Goal: Information Seeking & Learning: Check status

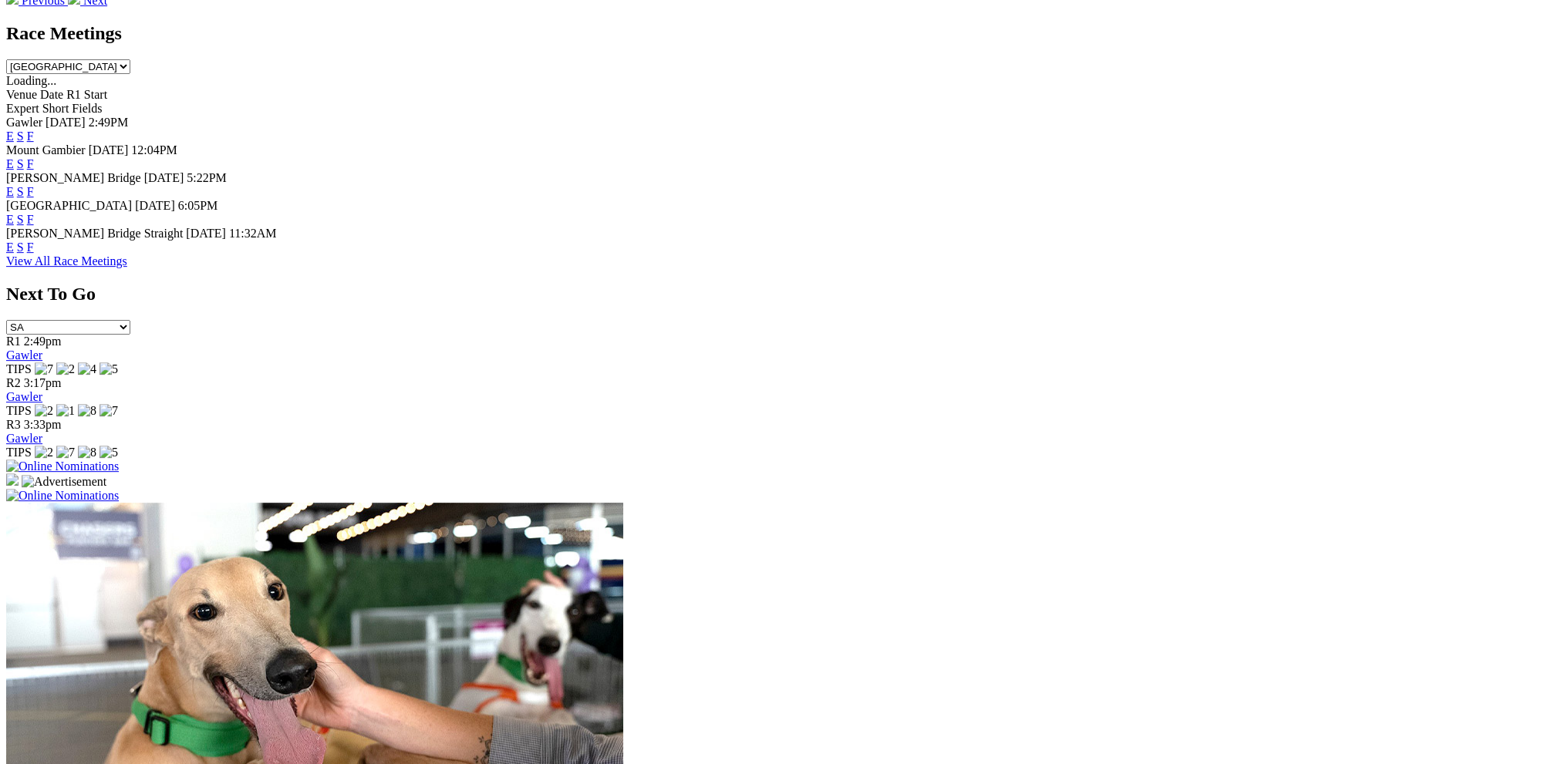
scroll to position [1003, 0]
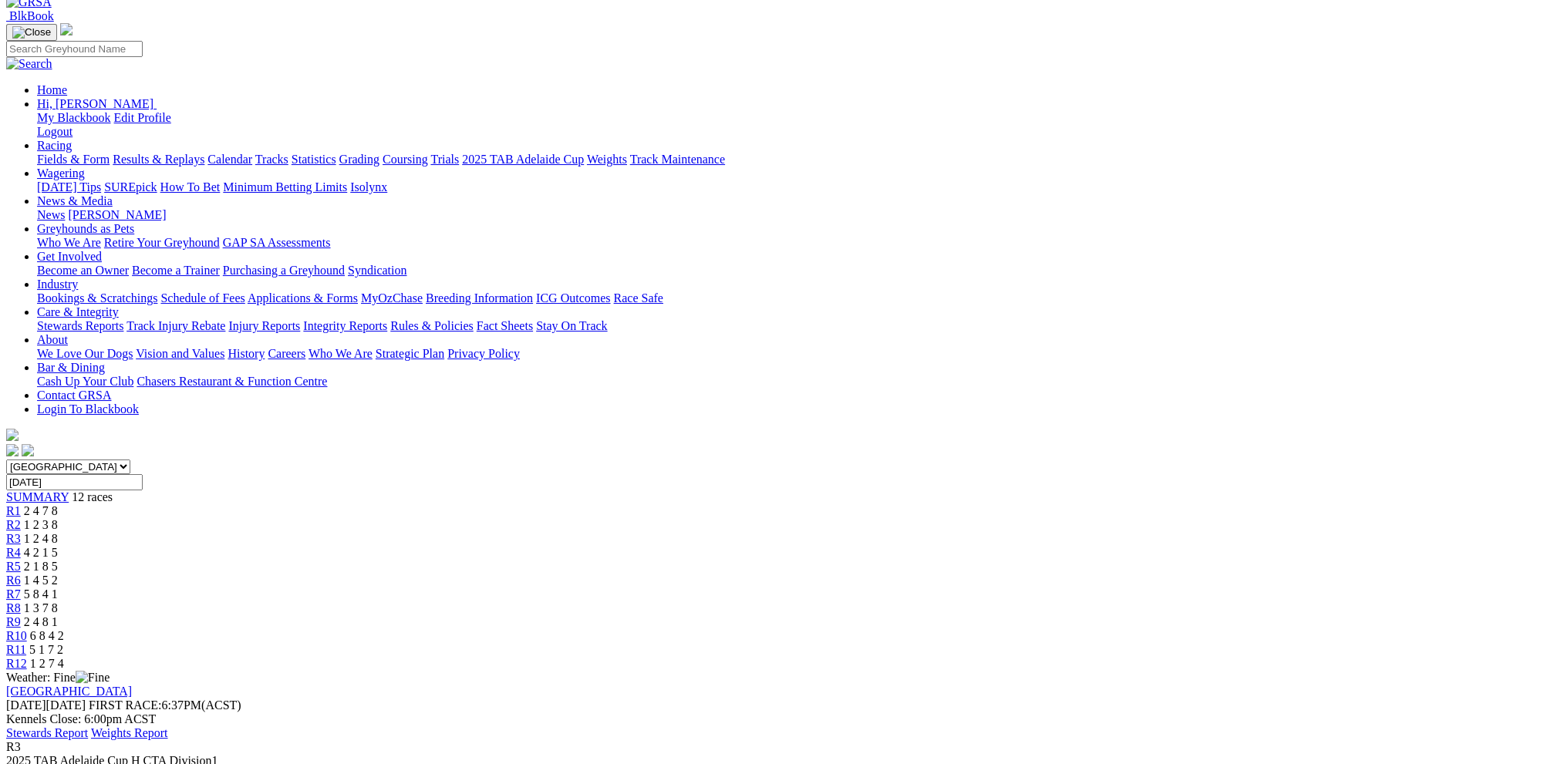
scroll to position [77, 0]
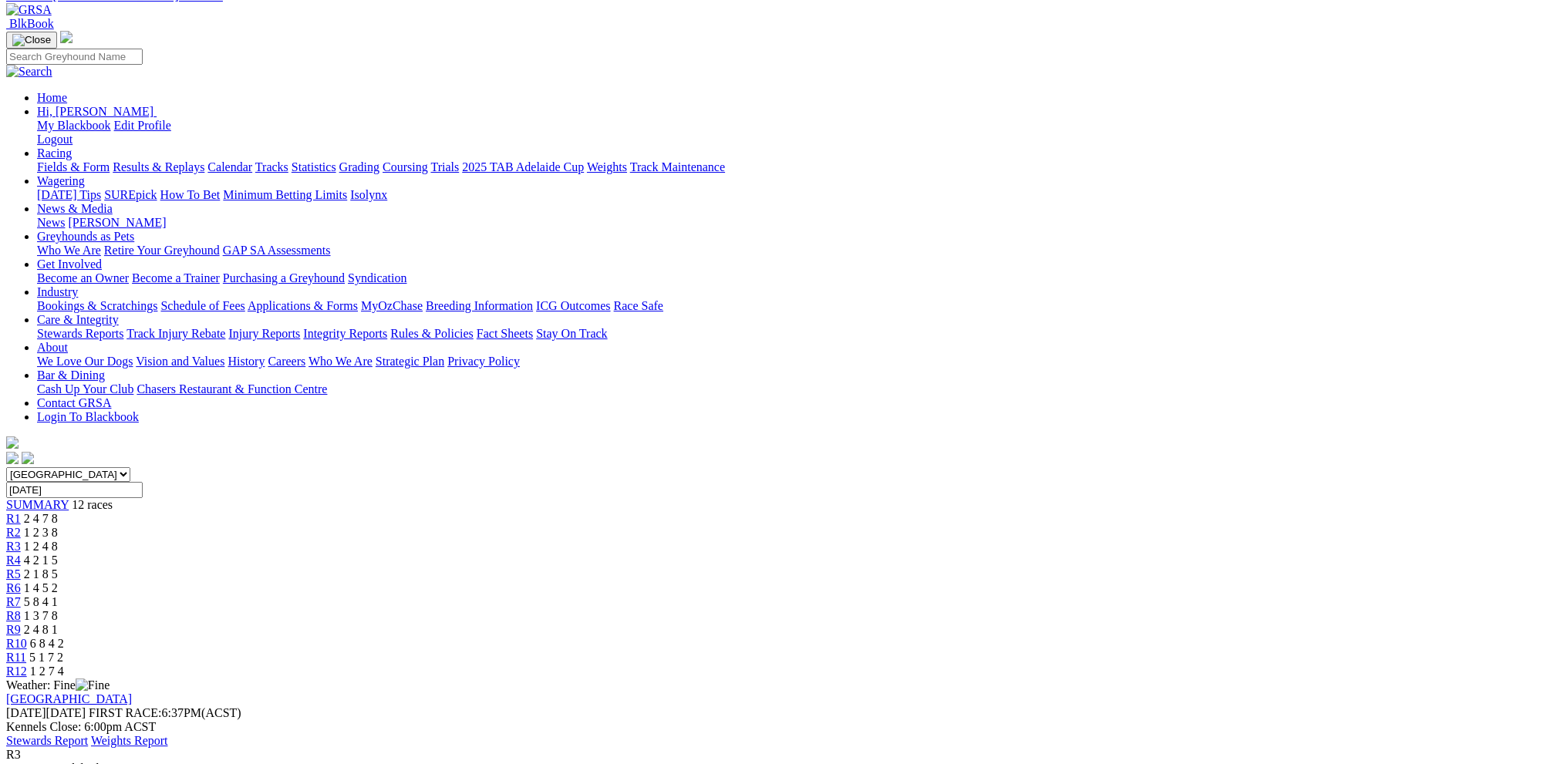
scroll to position [154, 0]
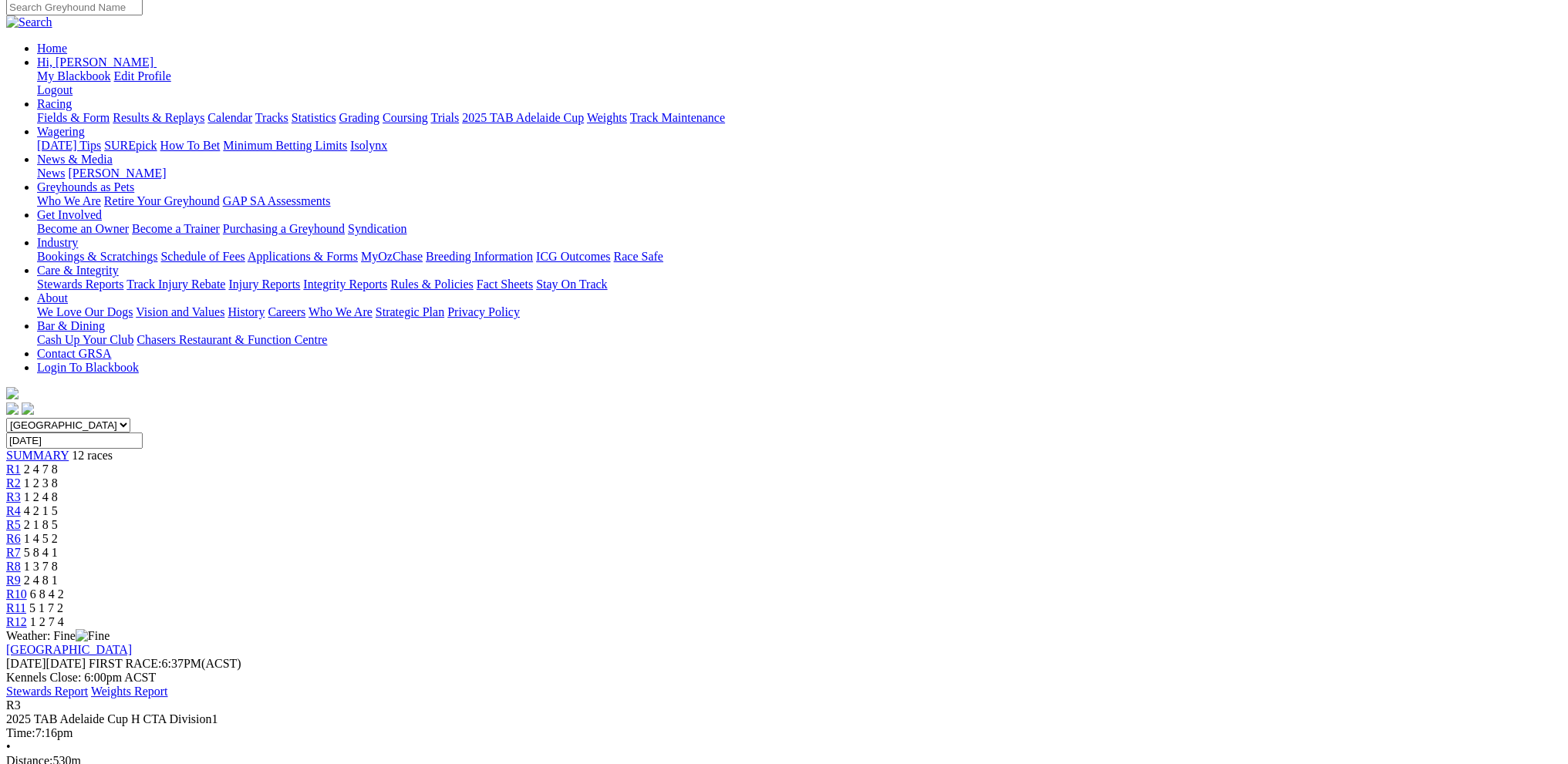
click at [26, 602] on span "R11" at bounding box center [16, 608] width 20 height 13
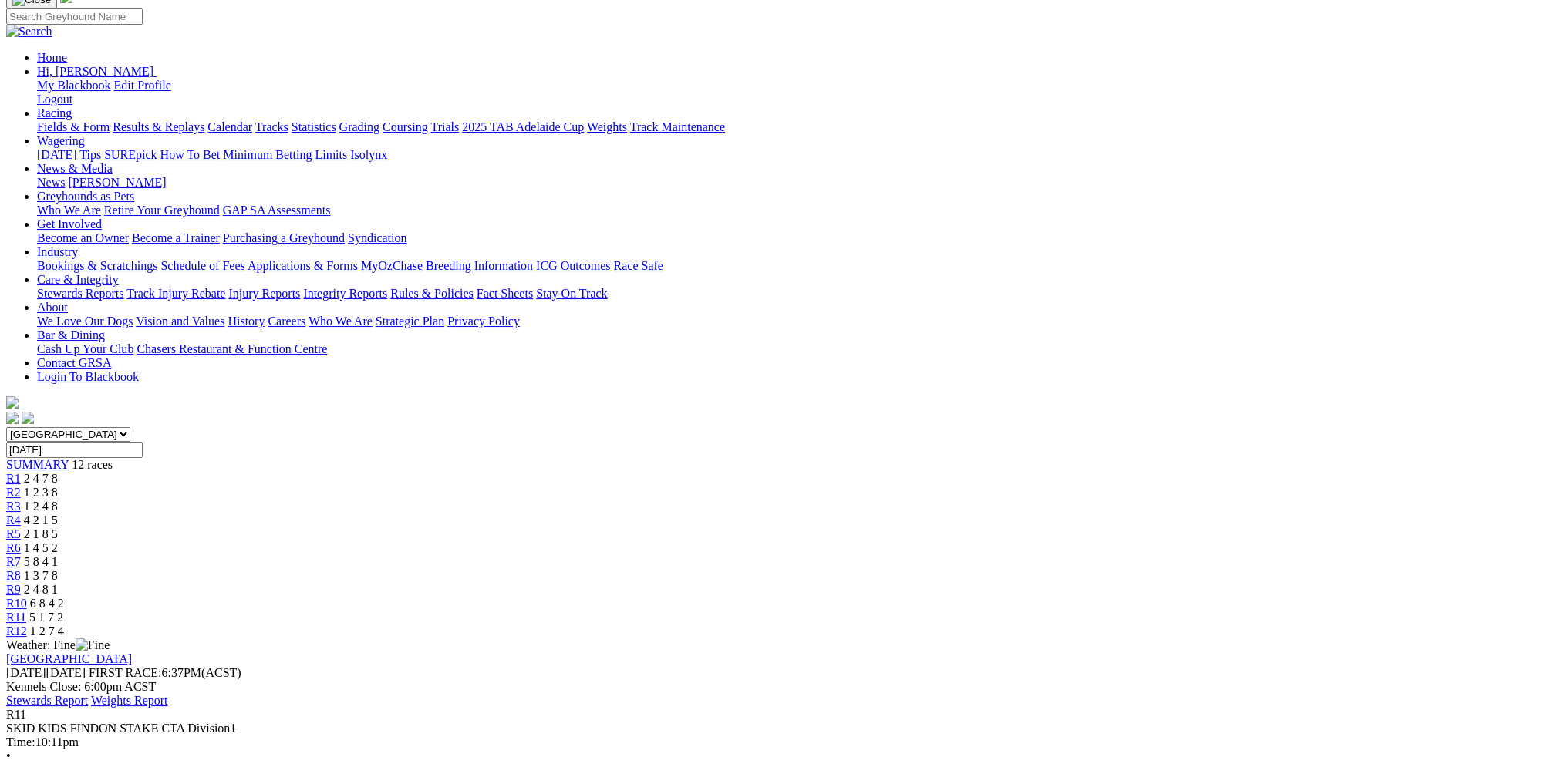
scroll to position [232, 0]
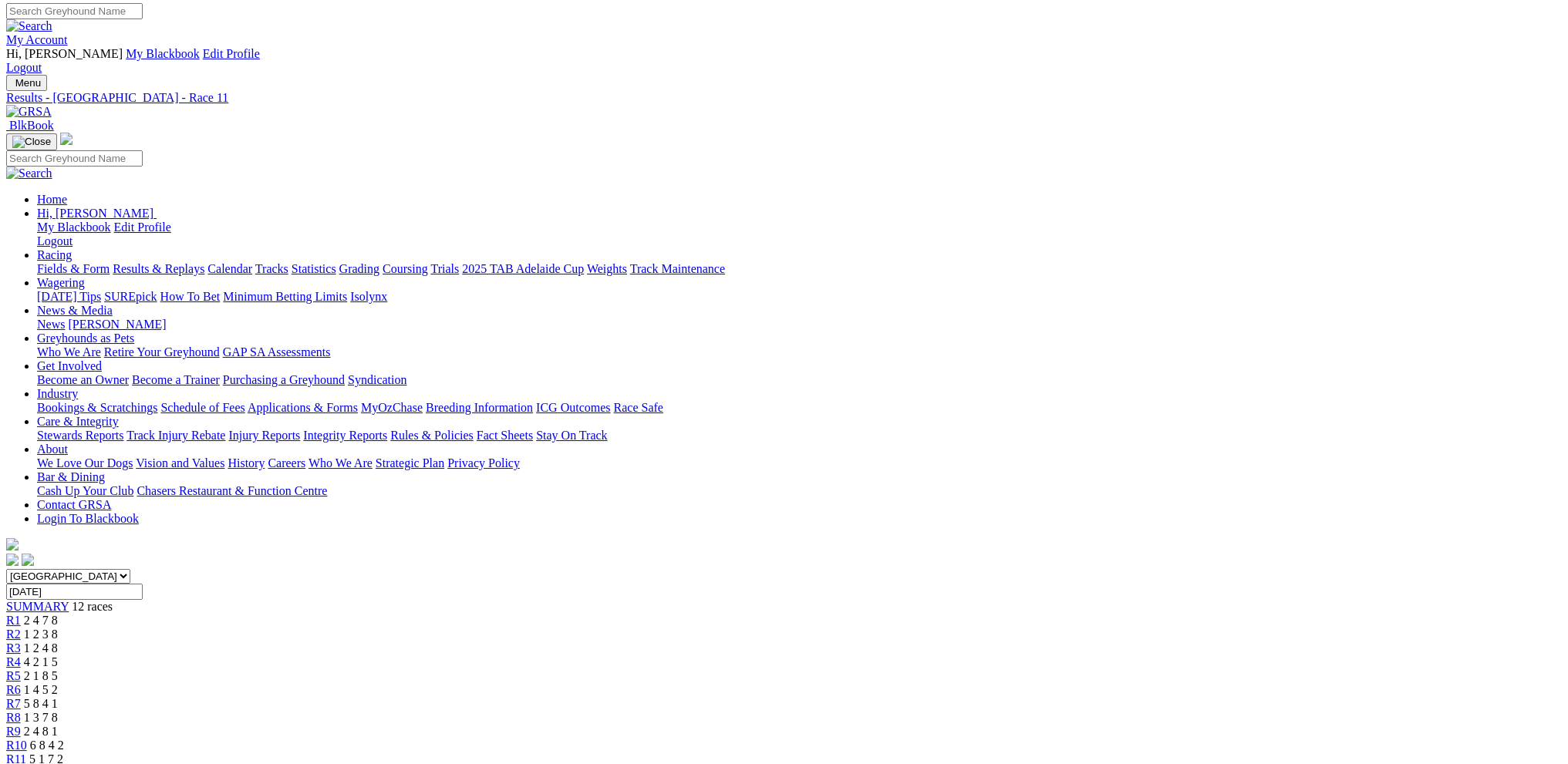
scroll to position [0, 0]
click at [68, 37] on link "My Account" at bounding box center [37, 43] width 61 height 13
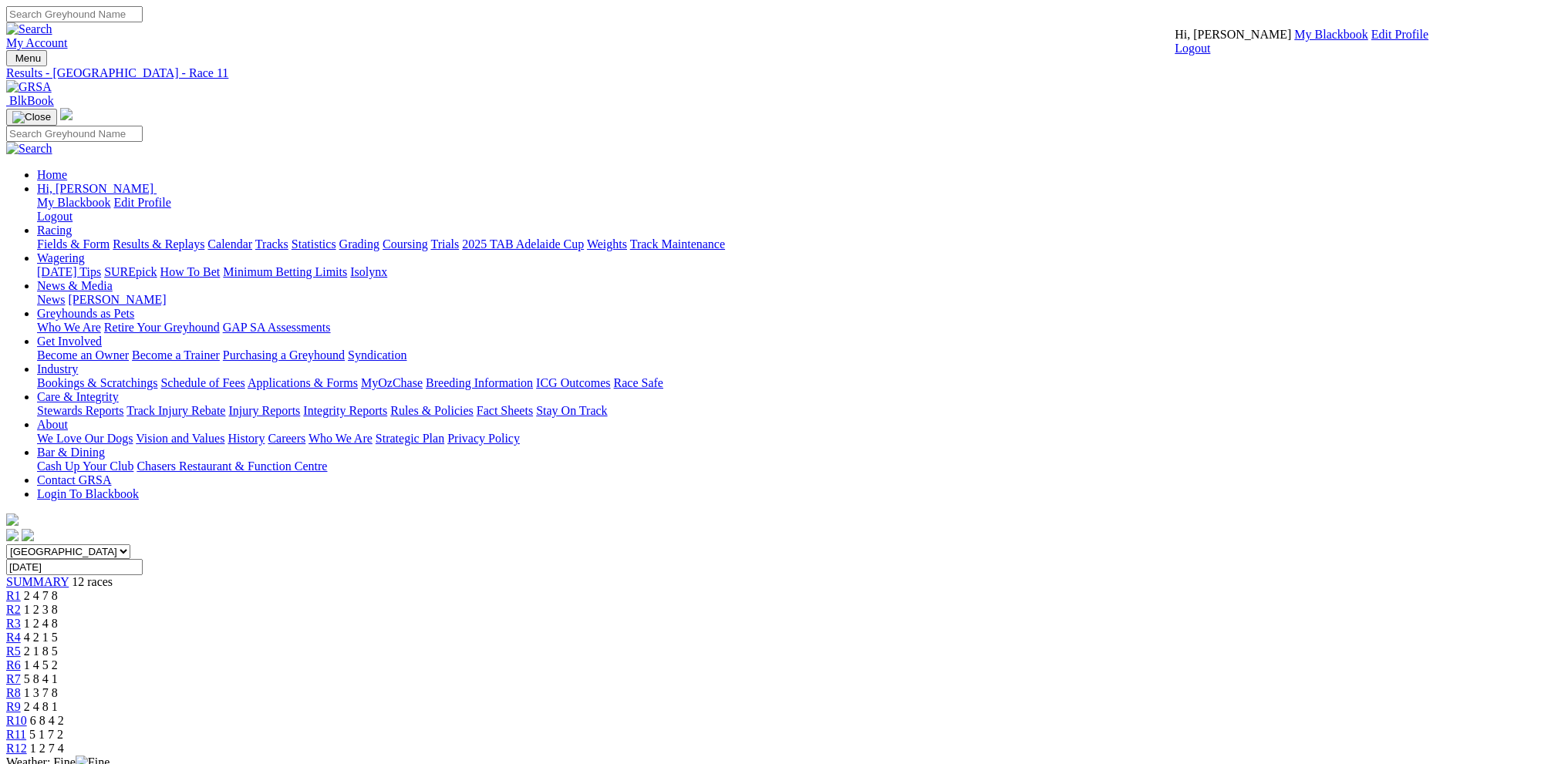
click at [1294, 41] on link "My Blackbook" at bounding box center [1331, 34] width 74 height 13
